Goal: Task Accomplishment & Management: Manage account settings

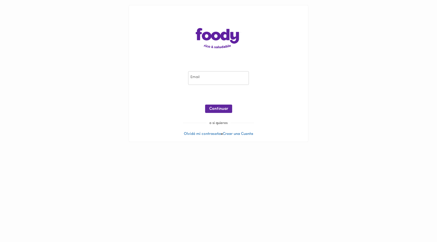
drag, startPoint x: 0, startPoint y: 0, endPoint x: 203, endPoint y: 79, distance: 218.1
click at [203, 79] on input "email" at bounding box center [218, 78] width 61 height 14
type input "[EMAIL_ADDRESS][DOMAIN_NAME]"
click at [217, 104] on div "Email [EMAIL_ADDRESS][DOMAIN_NAME] Email ¡Oops! Recuperar Clave Continuar" at bounding box center [218, 93] width 169 height 55
click at [224, 107] on span "Continuar" at bounding box center [218, 109] width 19 height 5
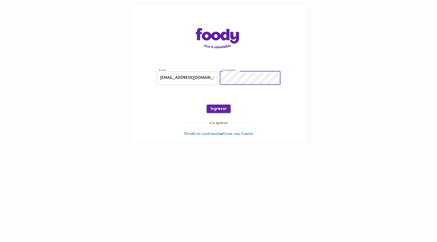
click at [216, 110] on span "Ingresar" at bounding box center [219, 109] width 16 height 5
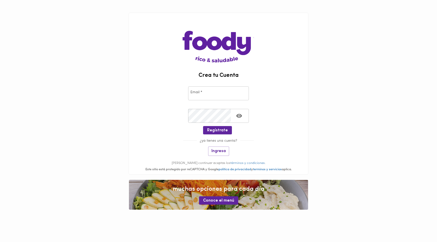
drag, startPoint x: 307, startPoint y: 103, endPoint x: 305, endPoint y: 103, distance: 2.8
click at [307, 103] on div "Email * Email *" at bounding box center [218, 92] width 179 height 23
click at [295, 102] on div "Email * Email *" at bounding box center [218, 92] width 179 height 23
click at [216, 152] on span "Ingresa" at bounding box center [218, 151] width 14 height 5
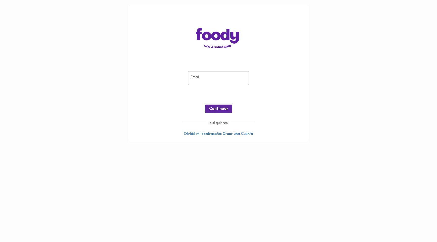
click at [204, 77] on input "email" at bounding box center [218, 78] width 61 height 14
